Goal: Task Accomplishment & Management: Manage account settings

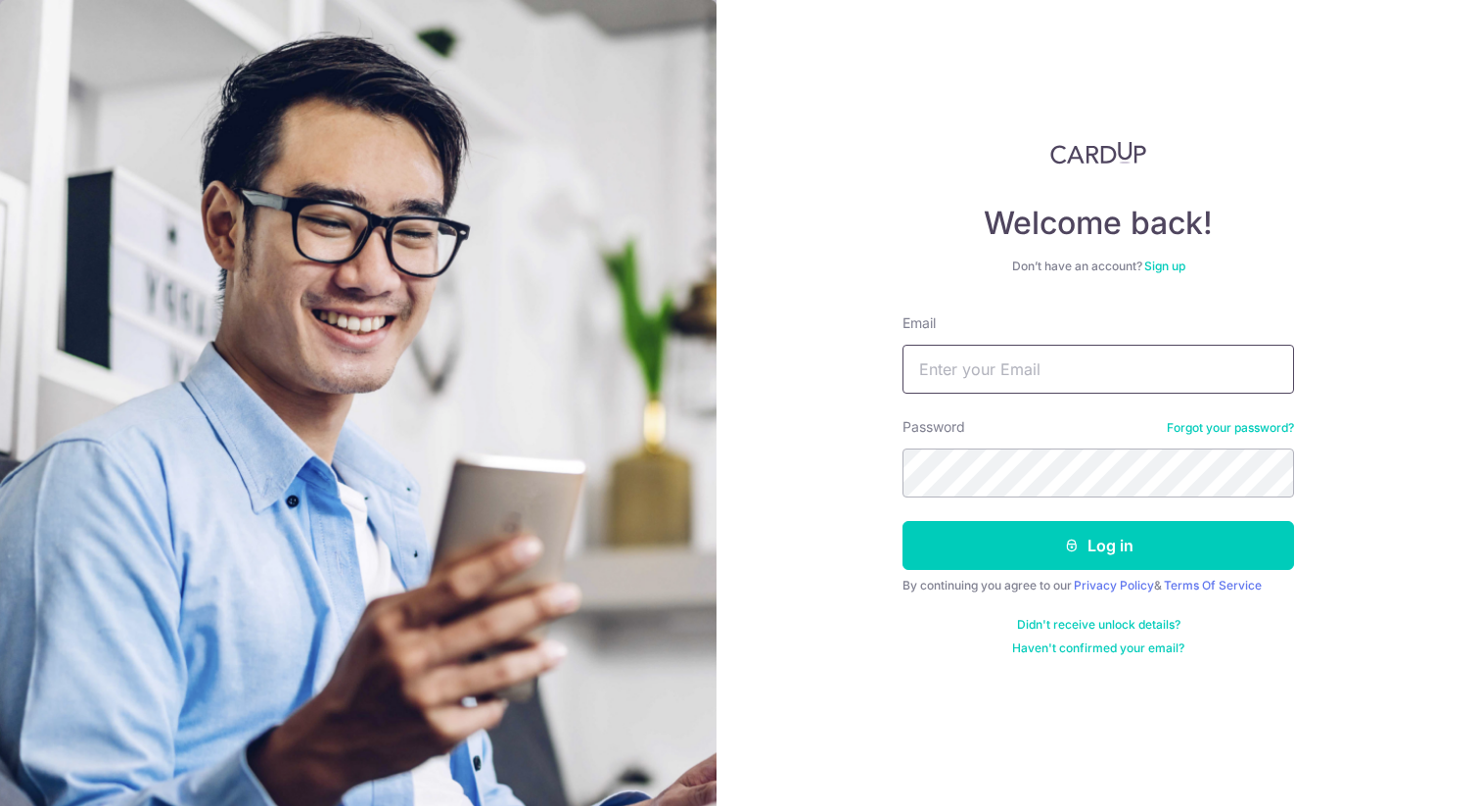
click at [1016, 382] on input "Email" at bounding box center [1099, 369] width 392 height 49
click at [1039, 367] on input "Email" at bounding box center [1099, 369] width 392 height 49
type input "[EMAIL_ADDRESS][DOMAIN_NAME]"
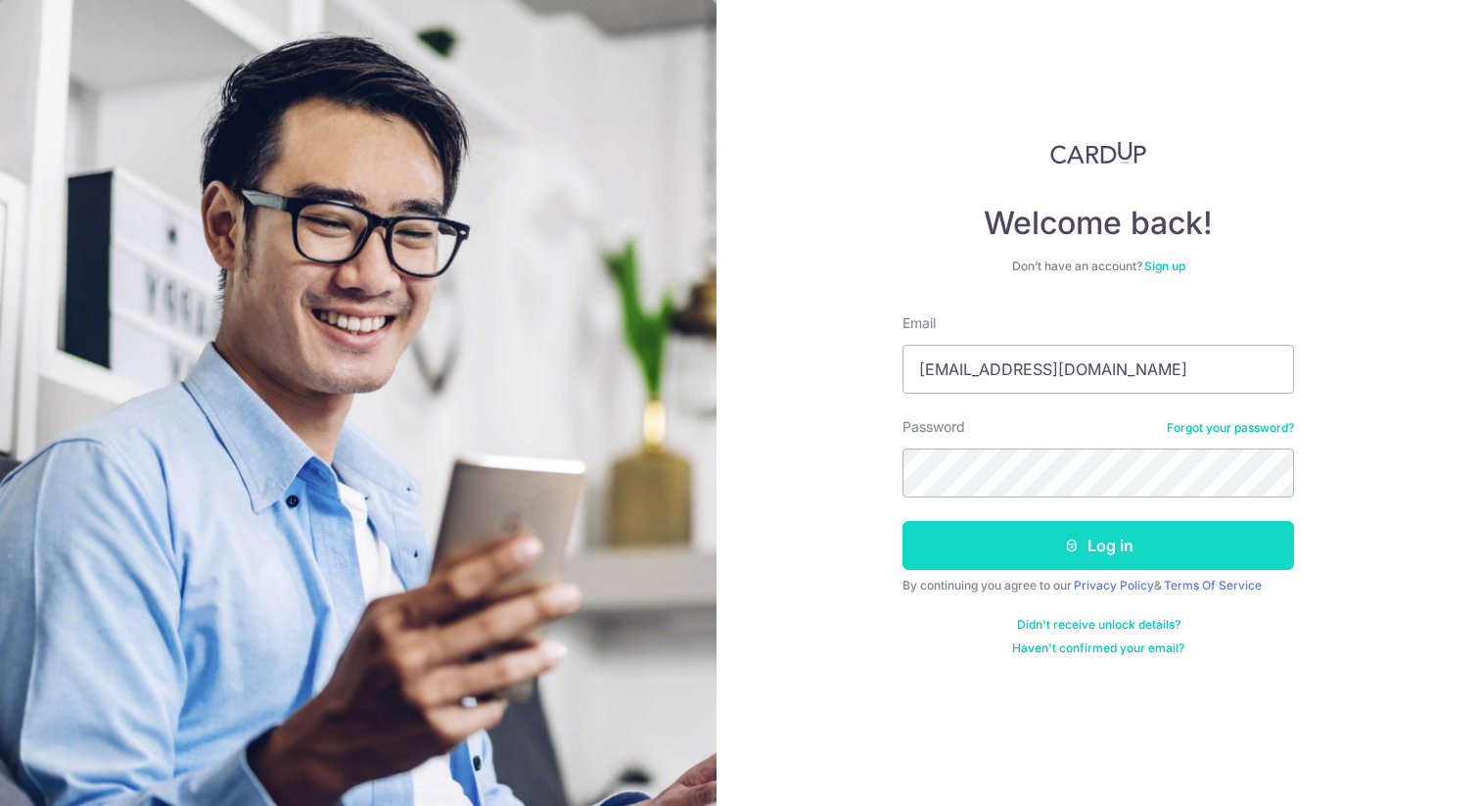
click at [1051, 537] on button "Log in" at bounding box center [1099, 545] width 392 height 49
